Goal: Communication & Community: Participate in discussion

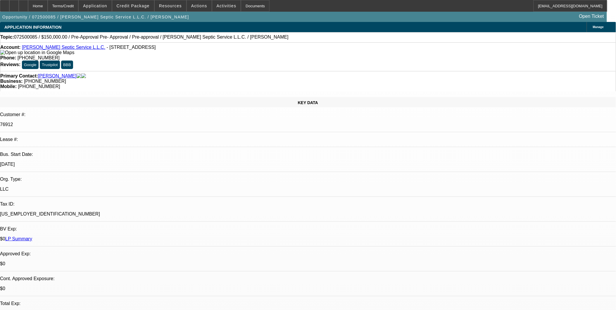
select select "0"
select select "2"
select select "0.1"
select select "1"
select select "2"
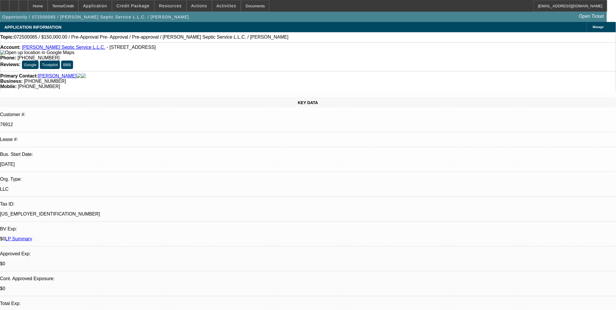
select select "4"
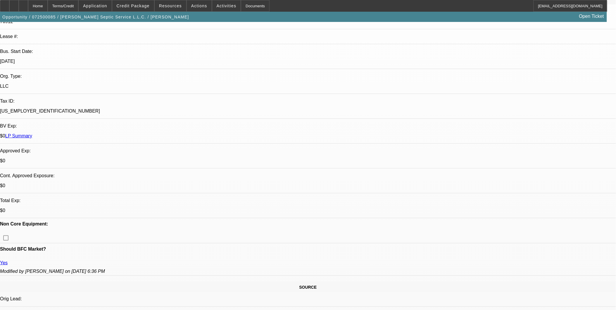
scroll to position [97, 0]
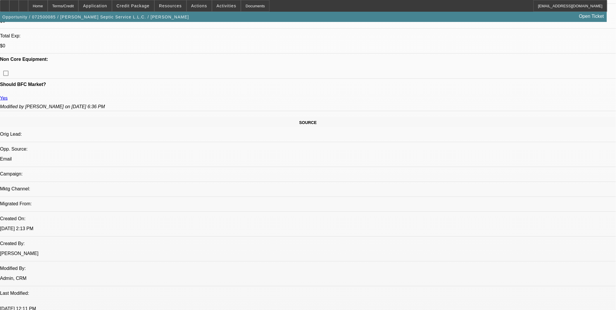
scroll to position [195, 0]
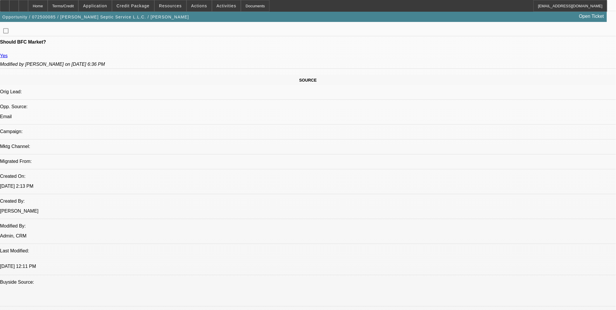
scroll to position [325, 0]
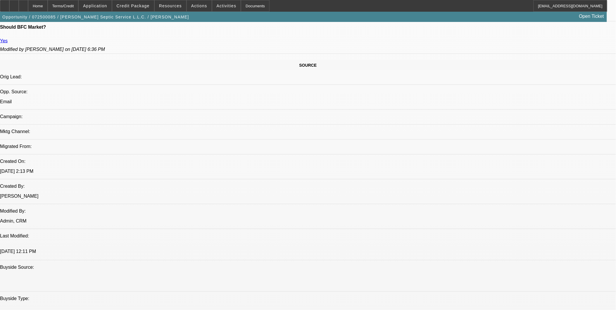
drag, startPoint x: 340, startPoint y: 81, endPoint x: 339, endPoint y: 86, distance: 4.8
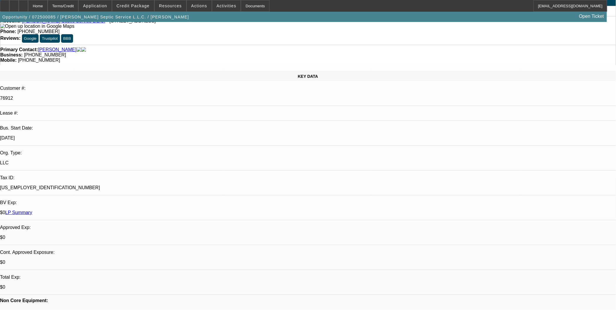
scroll to position [0, 0]
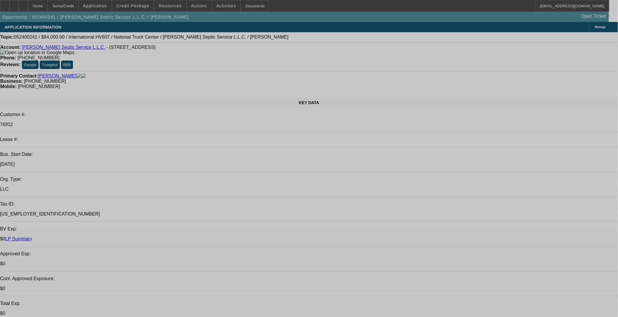
select select "0"
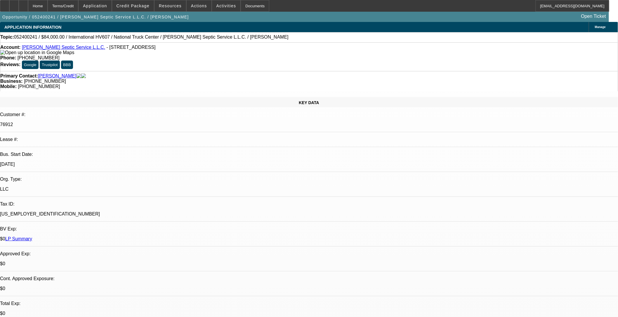
select select "2"
select select "0"
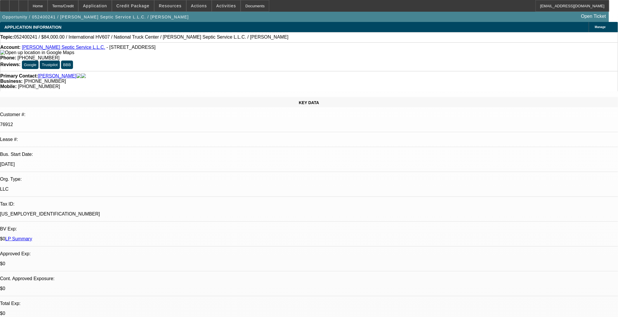
select select "0"
select select "2"
select select "0"
select select "2"
select select "0"
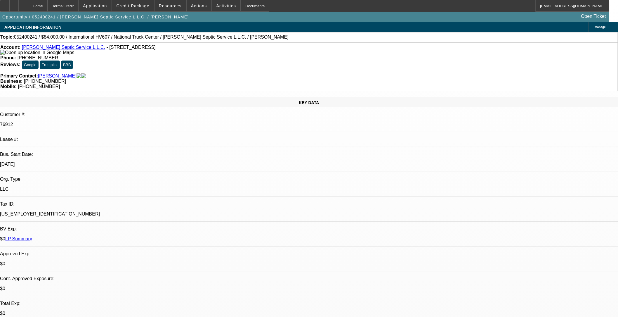
select select "1"
select select "2"
select select "6"
select select "1"
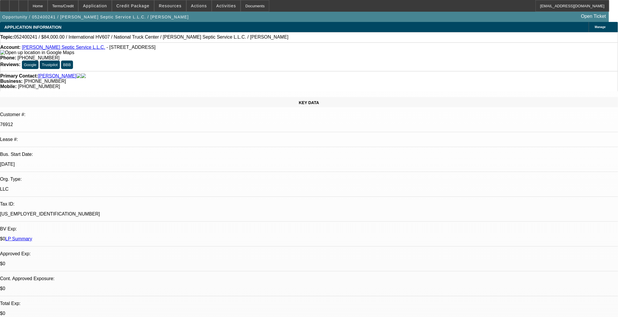
select select "6"
select select "1"
select select "2"
select select "6"
select select "1"
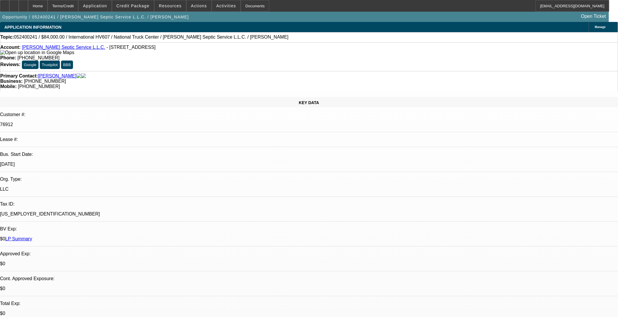
select select "2"
select select "6"
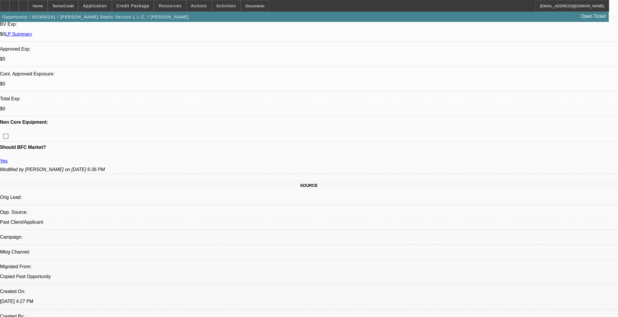
scroll to position [195, 0]
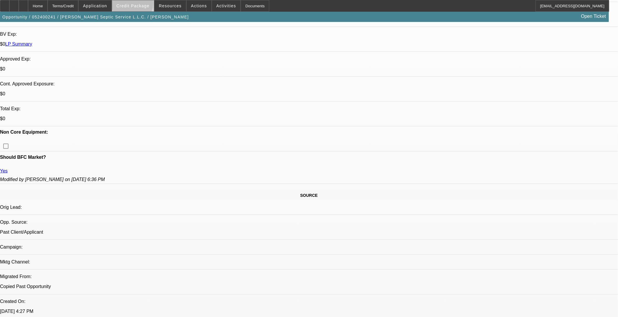
click at [142, 4] on span "Credit Package" at bounding box center [133, 6] width 33 height 5
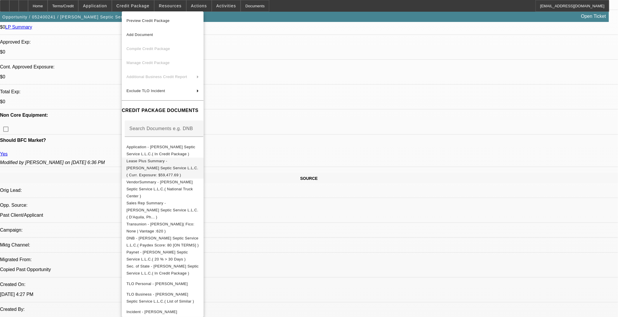
scroll to position [227, 0]
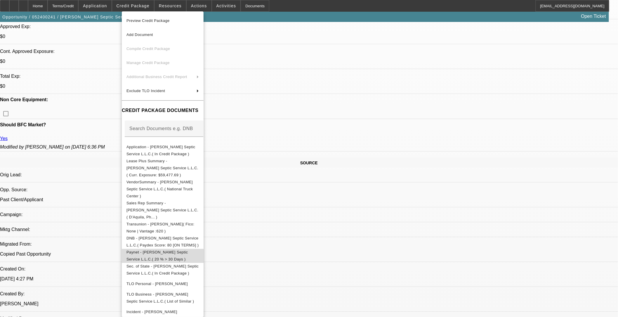
click at [164, 249] on span "Paynet - Shankel Septic Service L.L.C.( 20 % > 30 Days )" at bounding box center [156, 254] width 61 height 11
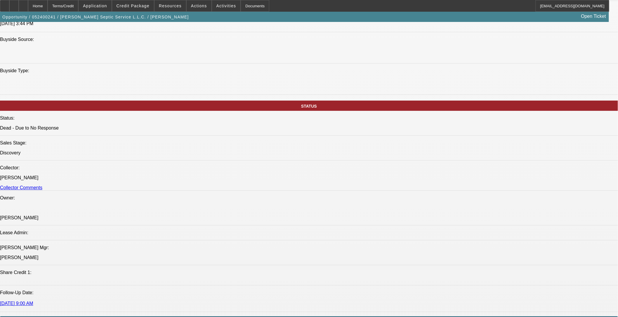
scroll to position [682, 0]
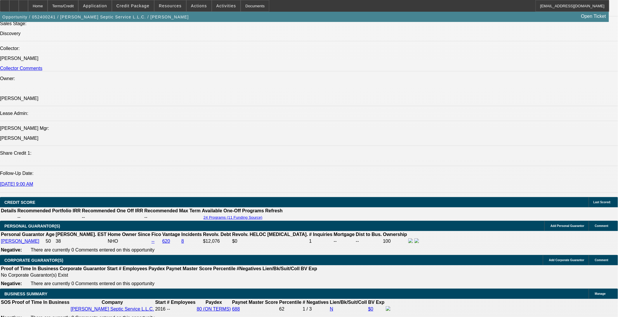
drag, startPoint x: 46, startPoint y: 149, endPoint x: 159, endPoint y: 161, distance: 113.7
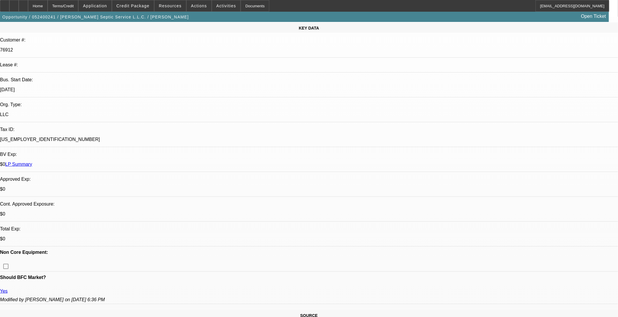
scroll to position [0, 0]
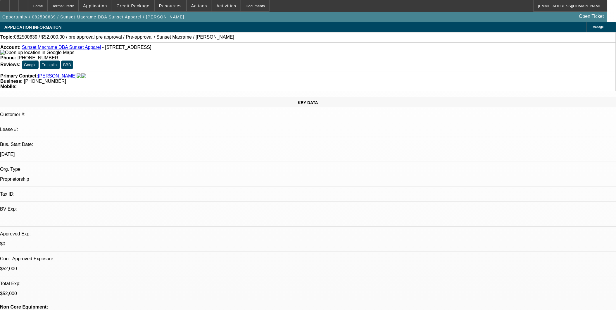
select select "0"
select select "2"
select select "0"
select select "2"
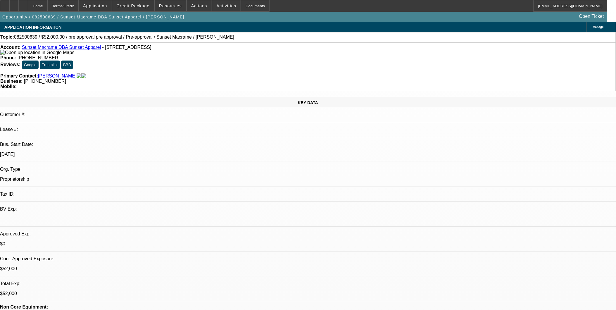
select select "0"
select select "2"
select select "0"
select select "1"
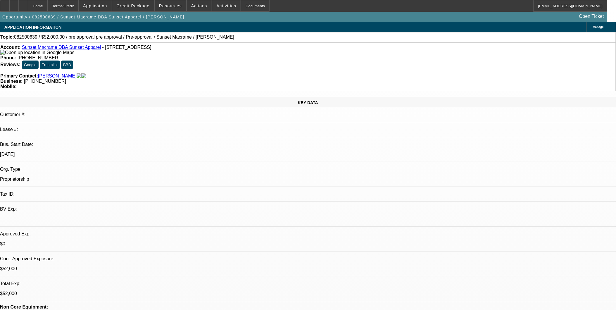
select select "2"
select select "6"
select select "1"
select select "2"
select select "6"
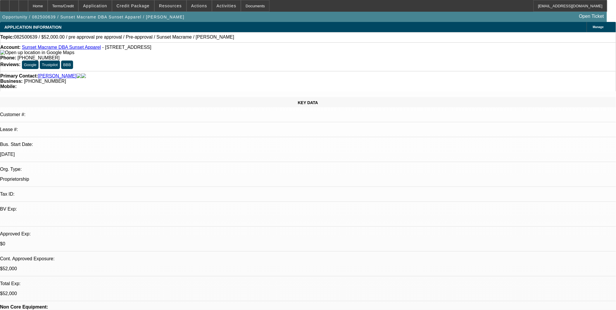
select select "1"
select select "2"
select select "6"
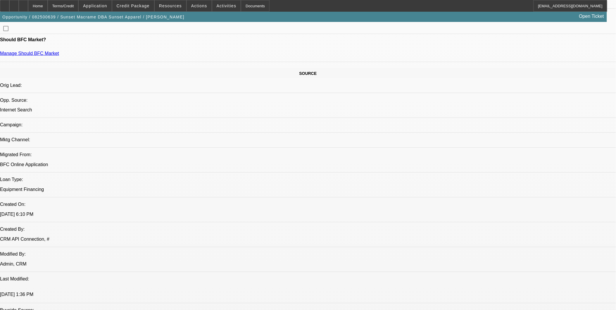
scroll to position [357, 0]
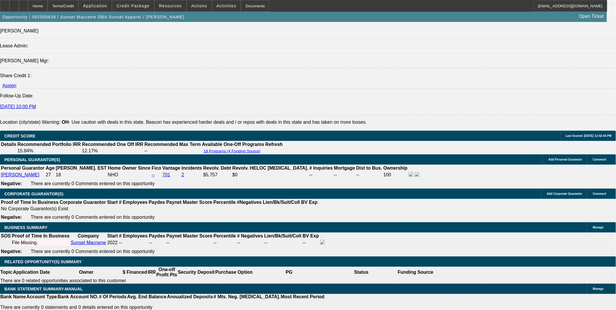
scroll to position [746, 0]
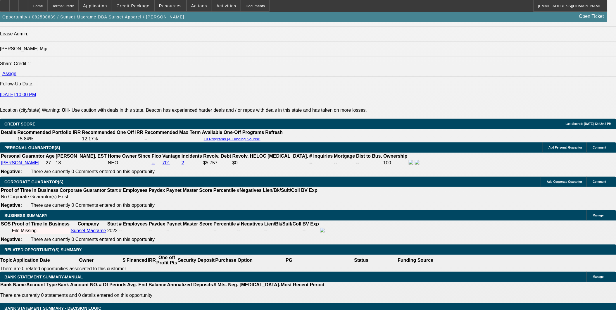
drag, startPoint x: 483, startPoint y: 201, endPoint x: 556, endPoint y: 204, distance: 73.7
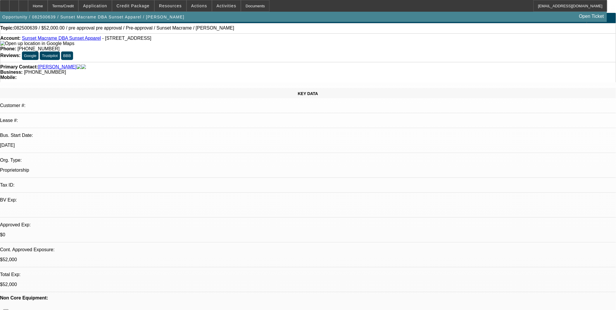
scroll to position [0, 0]
